Goal: Navigation & Orientation: Find specific page/section

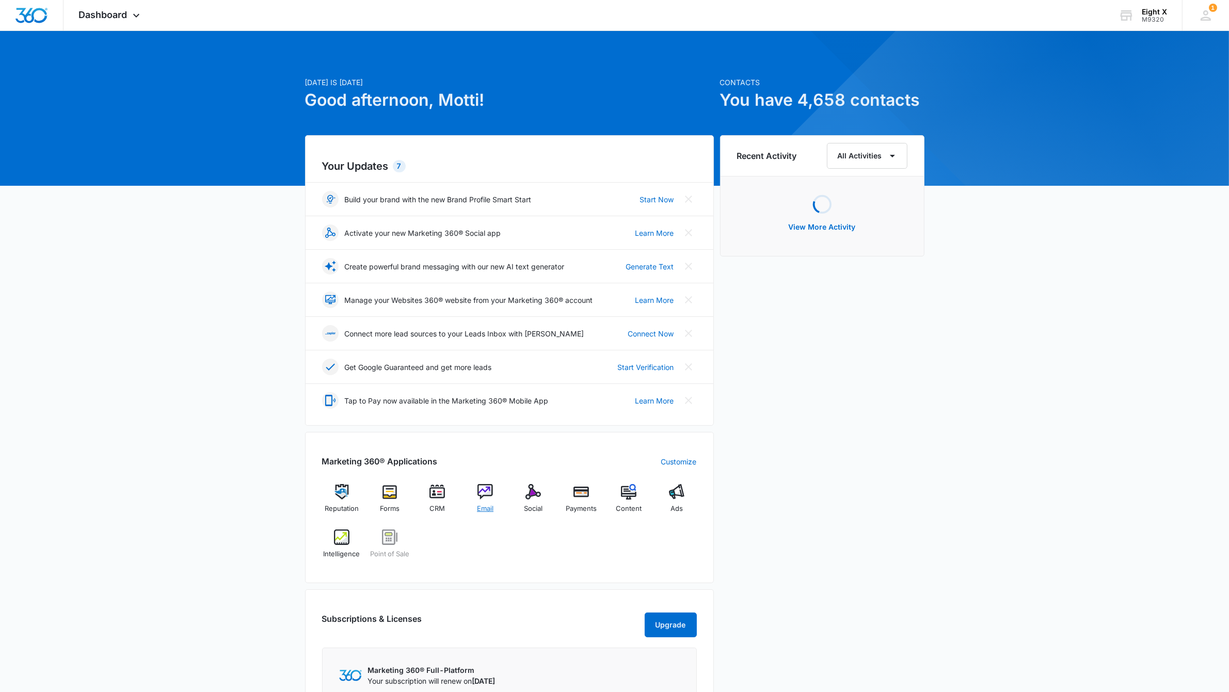
click at [488, 498] on img at bounding box center [484, 491] width 15 height 15
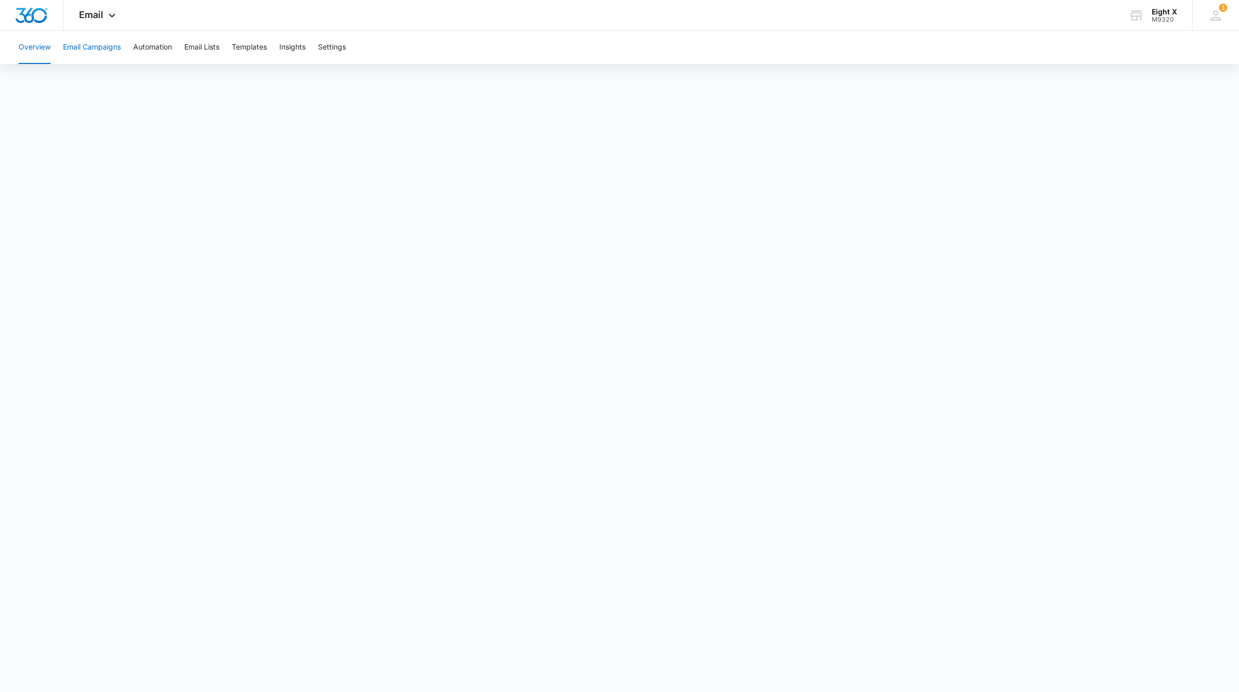
click at [101, 44] on button "Email Campaigns" at bounding box center [92, 47] width 58 height 33
click at [83, 54] on button "Email Campaigns" at bounding box center [92, 47] width 58 height 33
click at [40, 52] on button "Overview" at bounding box center [35, 47] width 32 height 33
click at [45, 51] on button "Overview" at bounding box center [35, 47] width 32 height 33
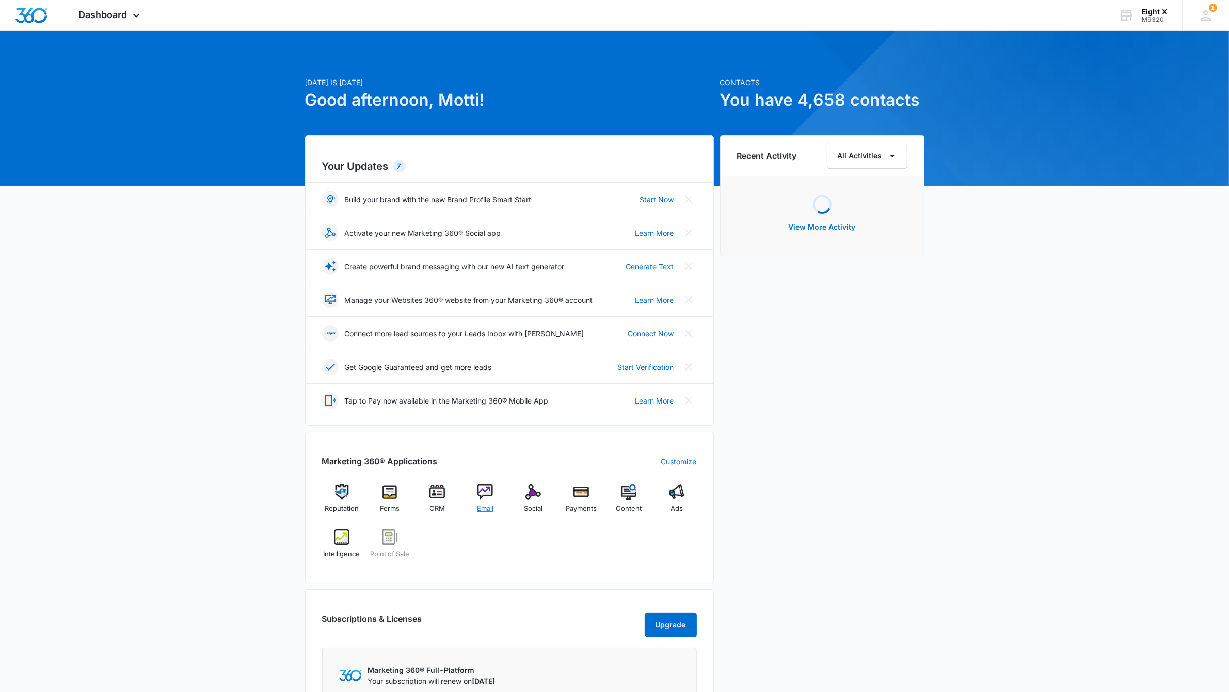
click at [475, 490] on div "Email" at bounding box center [486, 502] width 40 height 37
